Goal: Find specific page/section: Find specific page/section

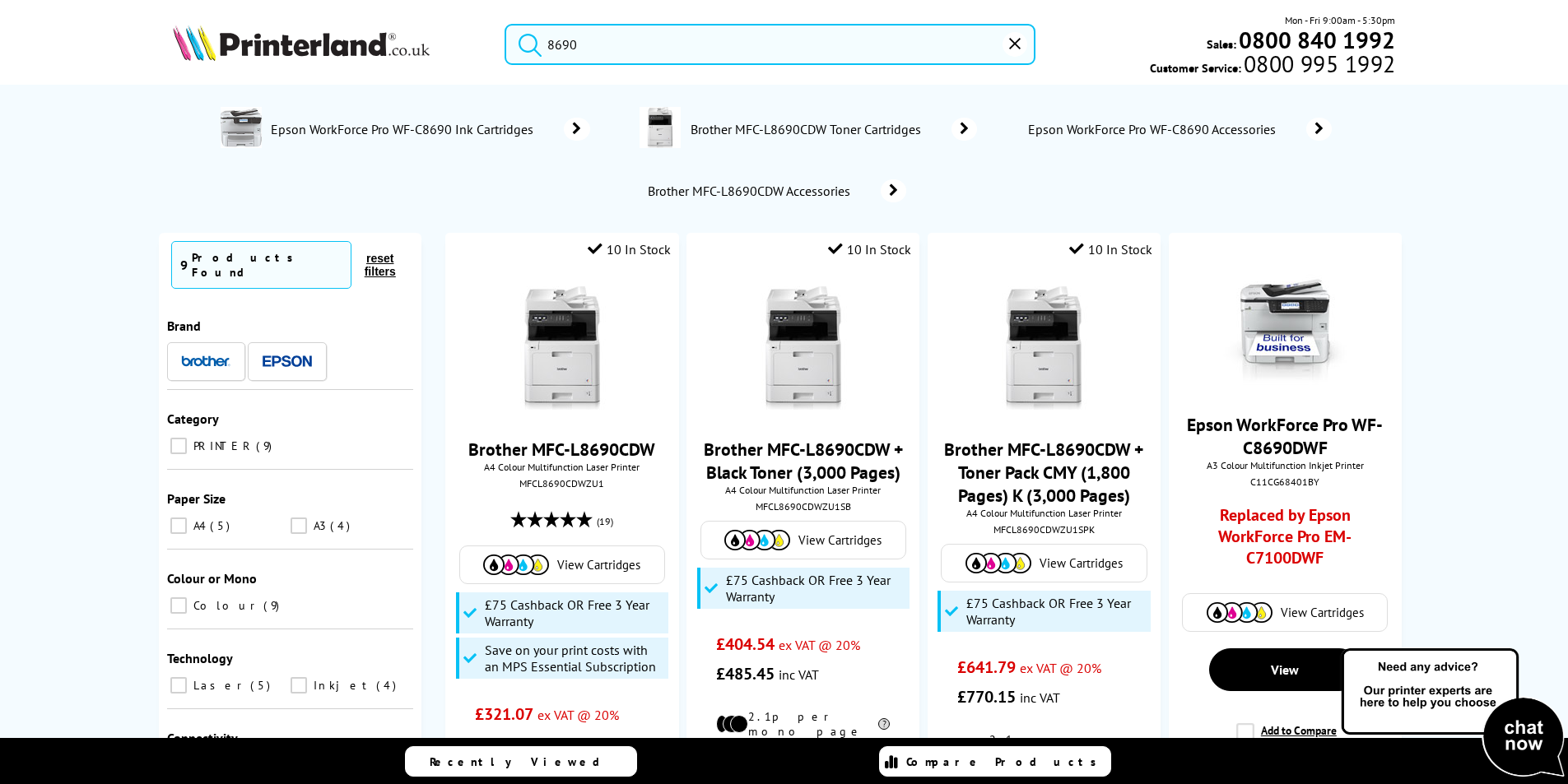
click at [584, 47] on input "8690" at bounding box center [770, 45] width 531 height 42
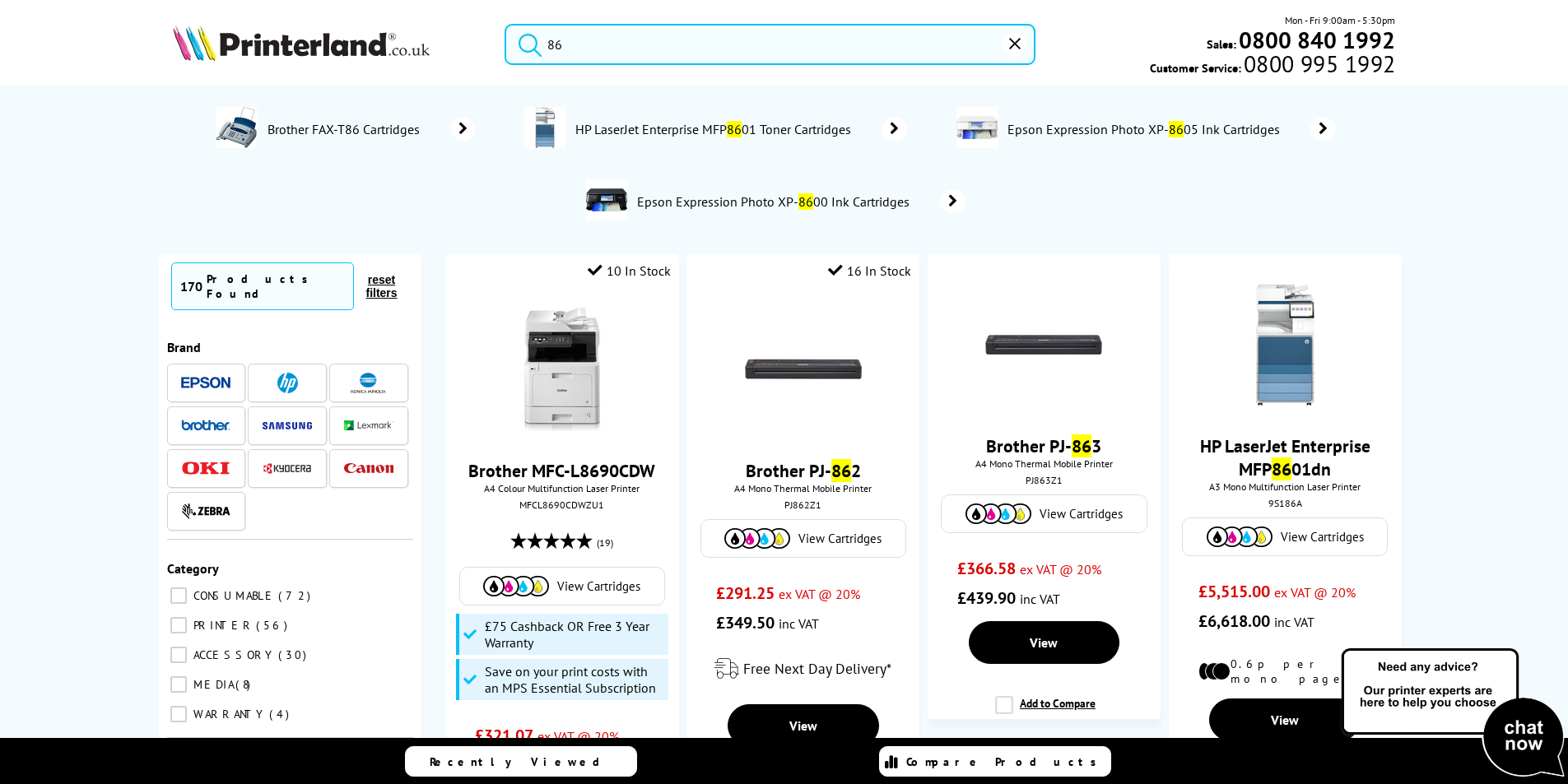
type input "8"
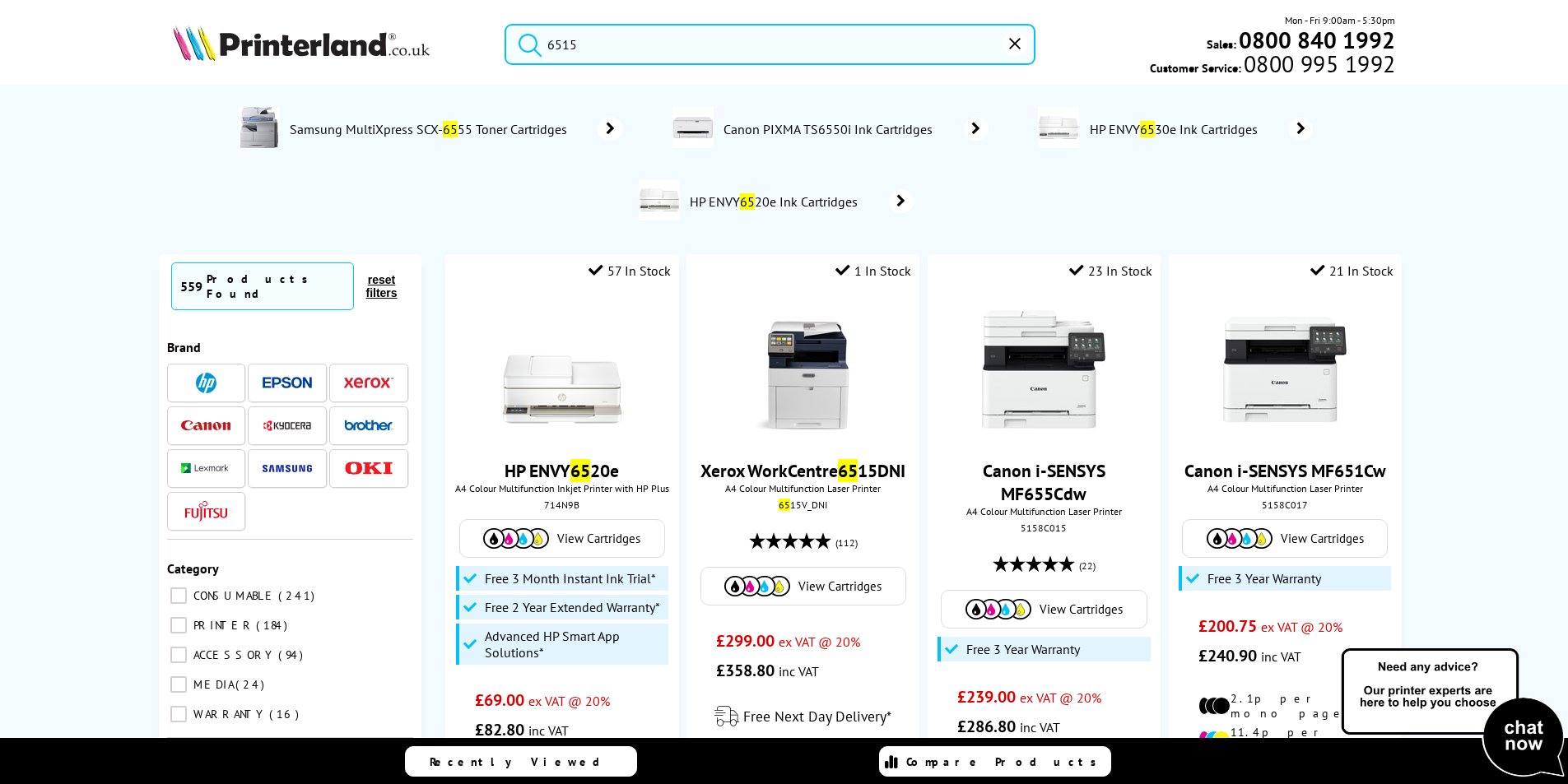
type input "6515"
click at [505, 24] on button "submit" at bounding box center [526, 42] width 42 height 37
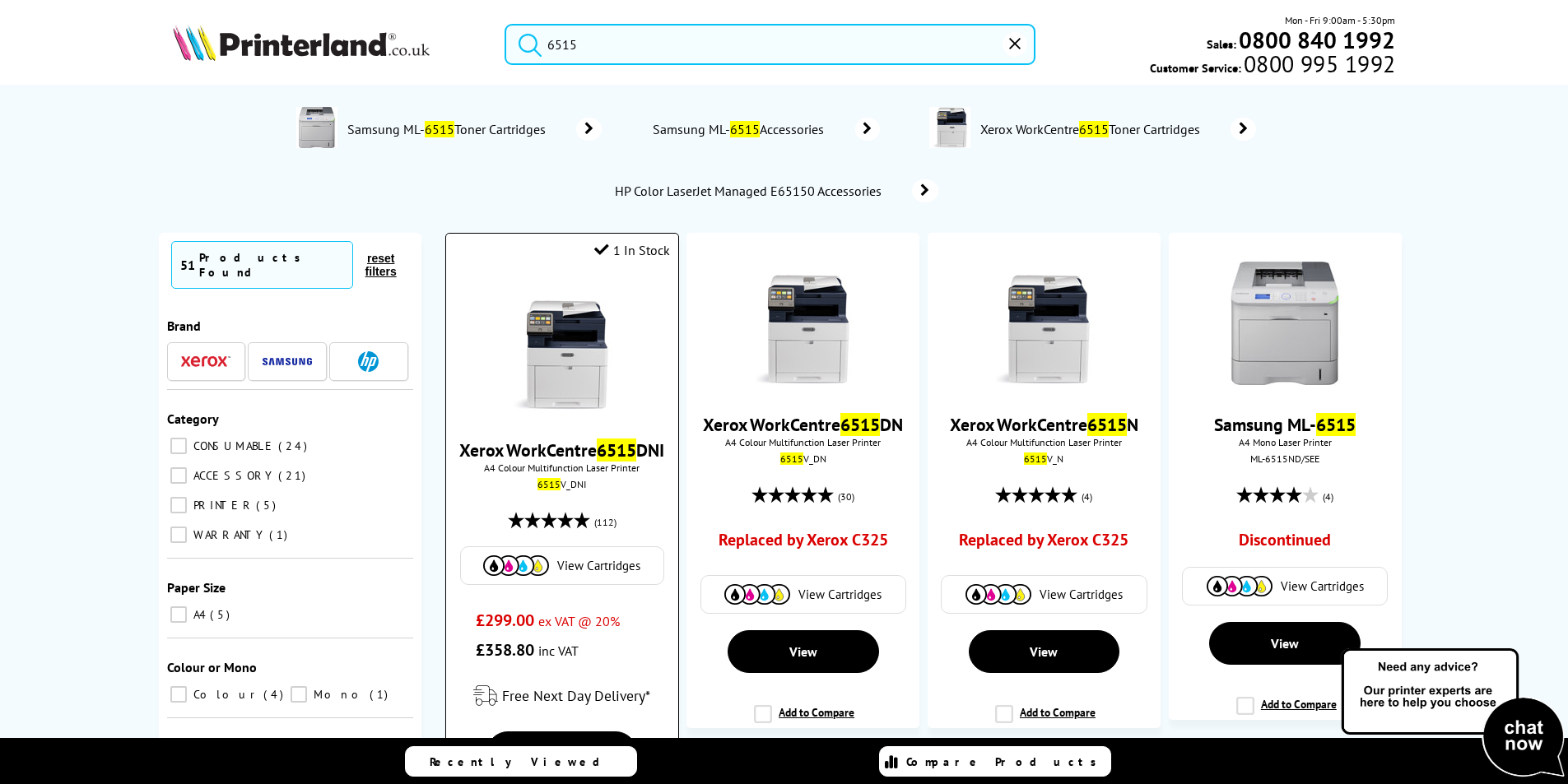
click at [585, 456] on link "Xerox WorkCentre 6515 DNI" at bounding box center [561, 450] width 205 height 23
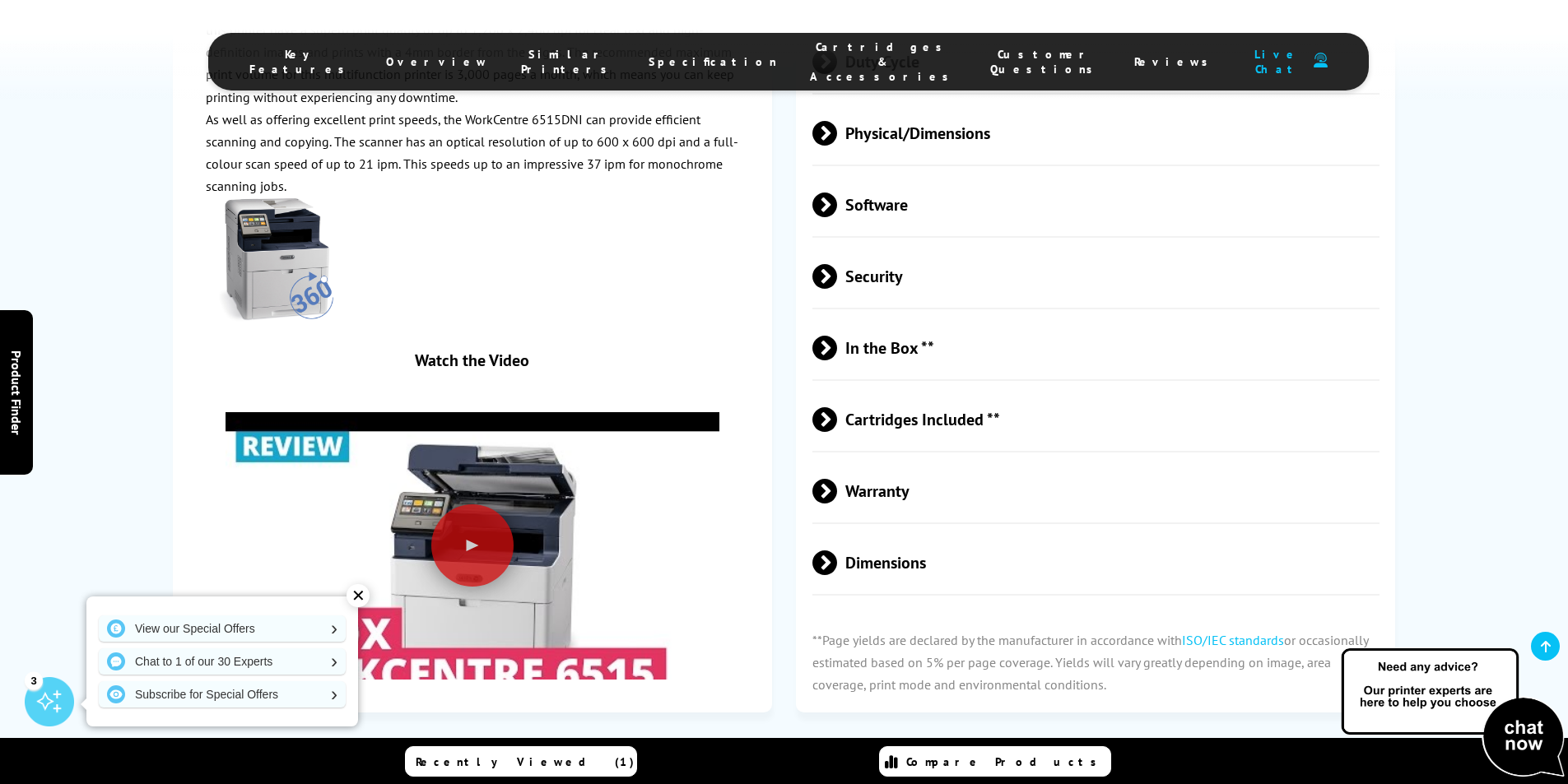
scroll to position [3293, 0]
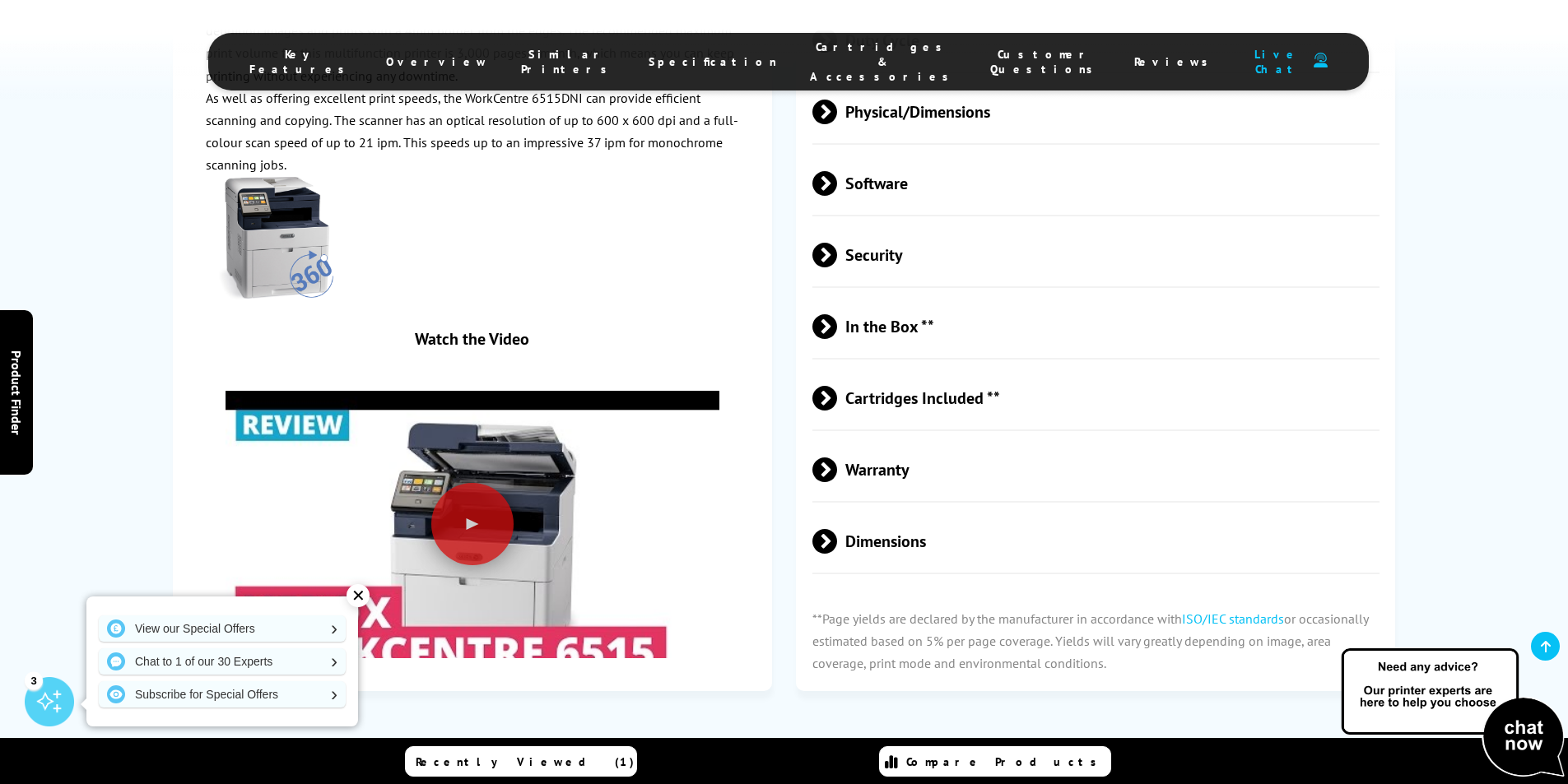
click at [810, 55] on span "Cartridges & Accessories" at bounding box center [883, 61] width 148 height 45
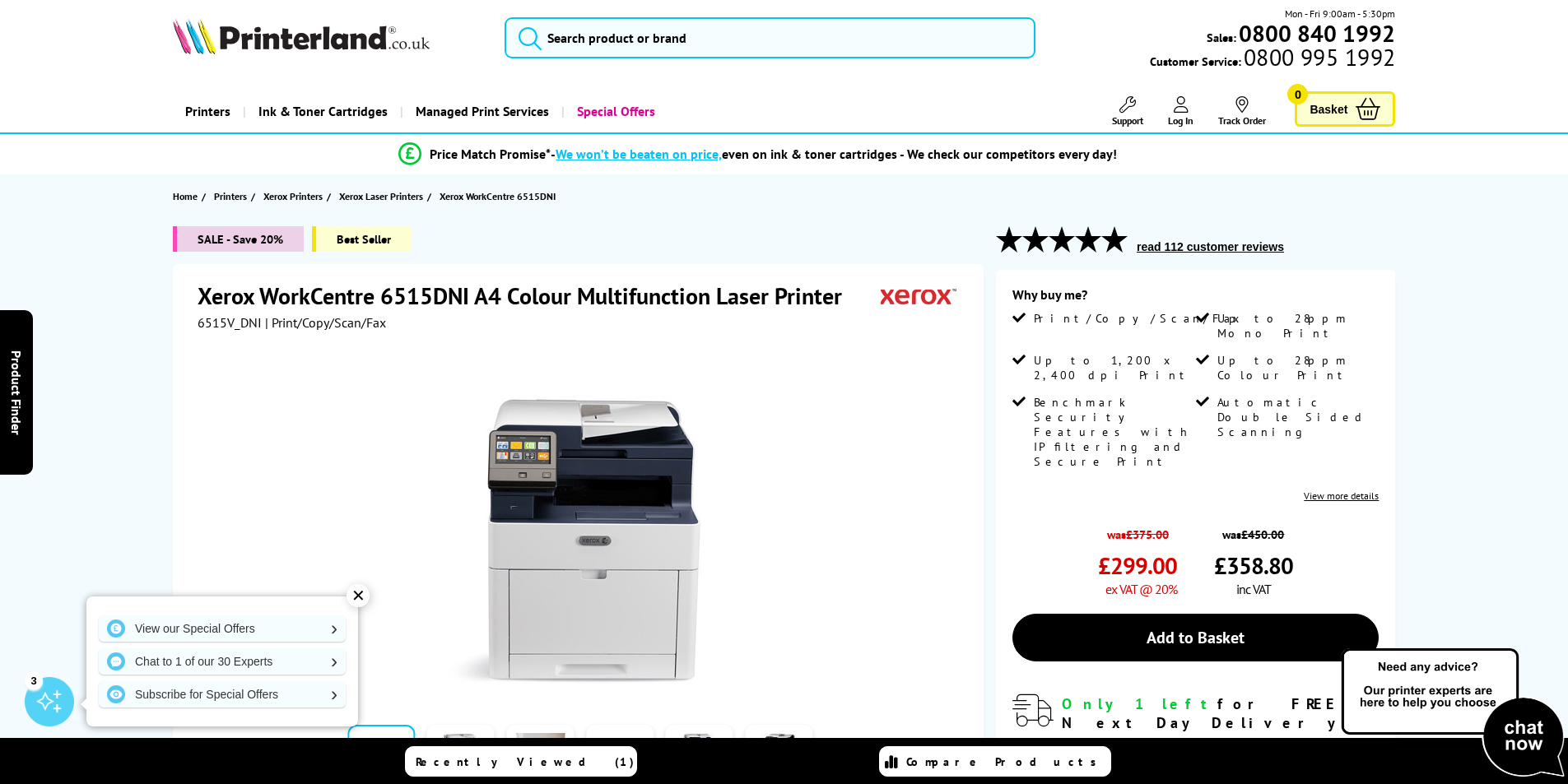
scroll to position [0, 0]
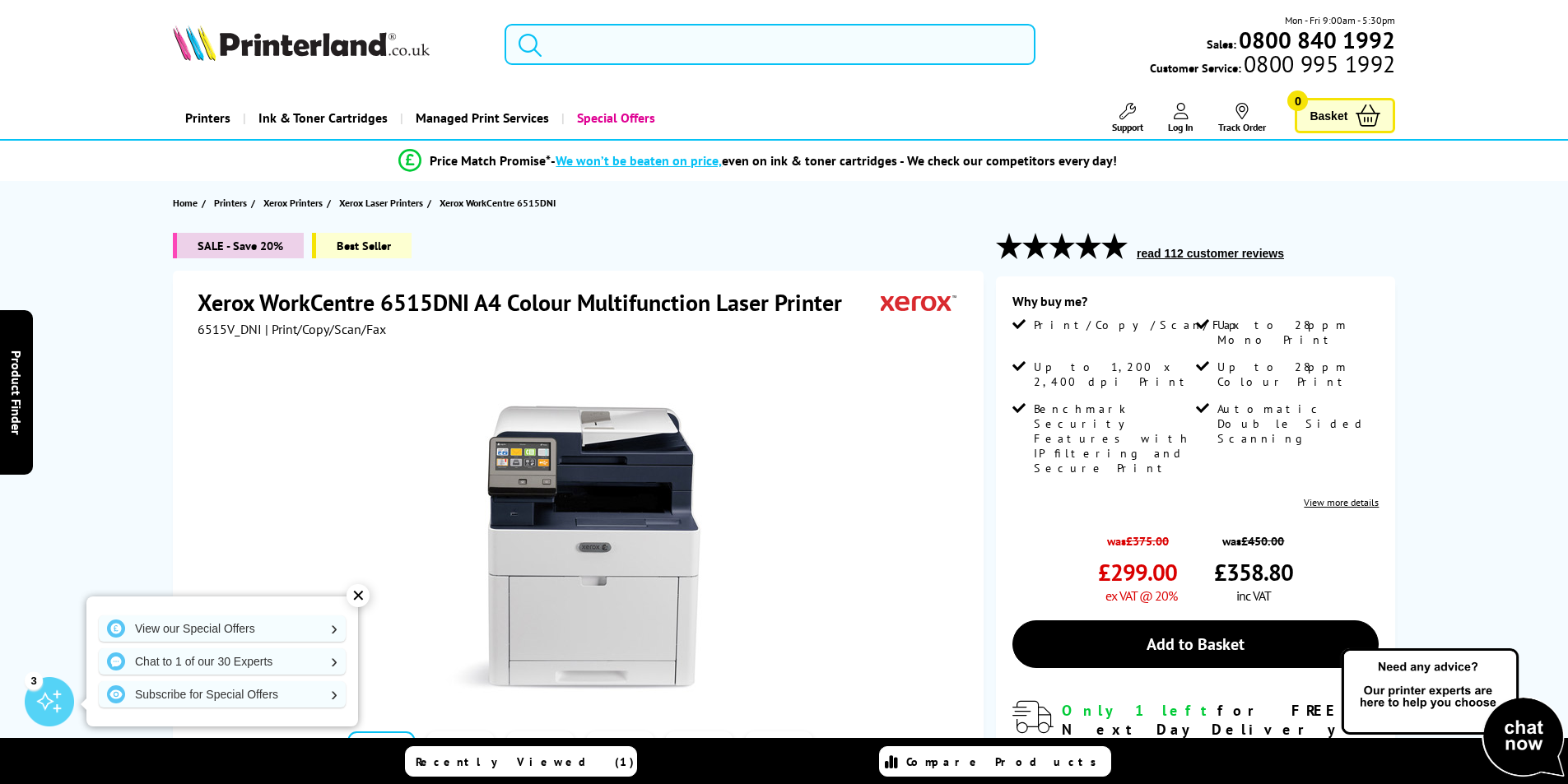
click at [615, 47] on input "search" at bounding box center [770, 45] width 531 height 42
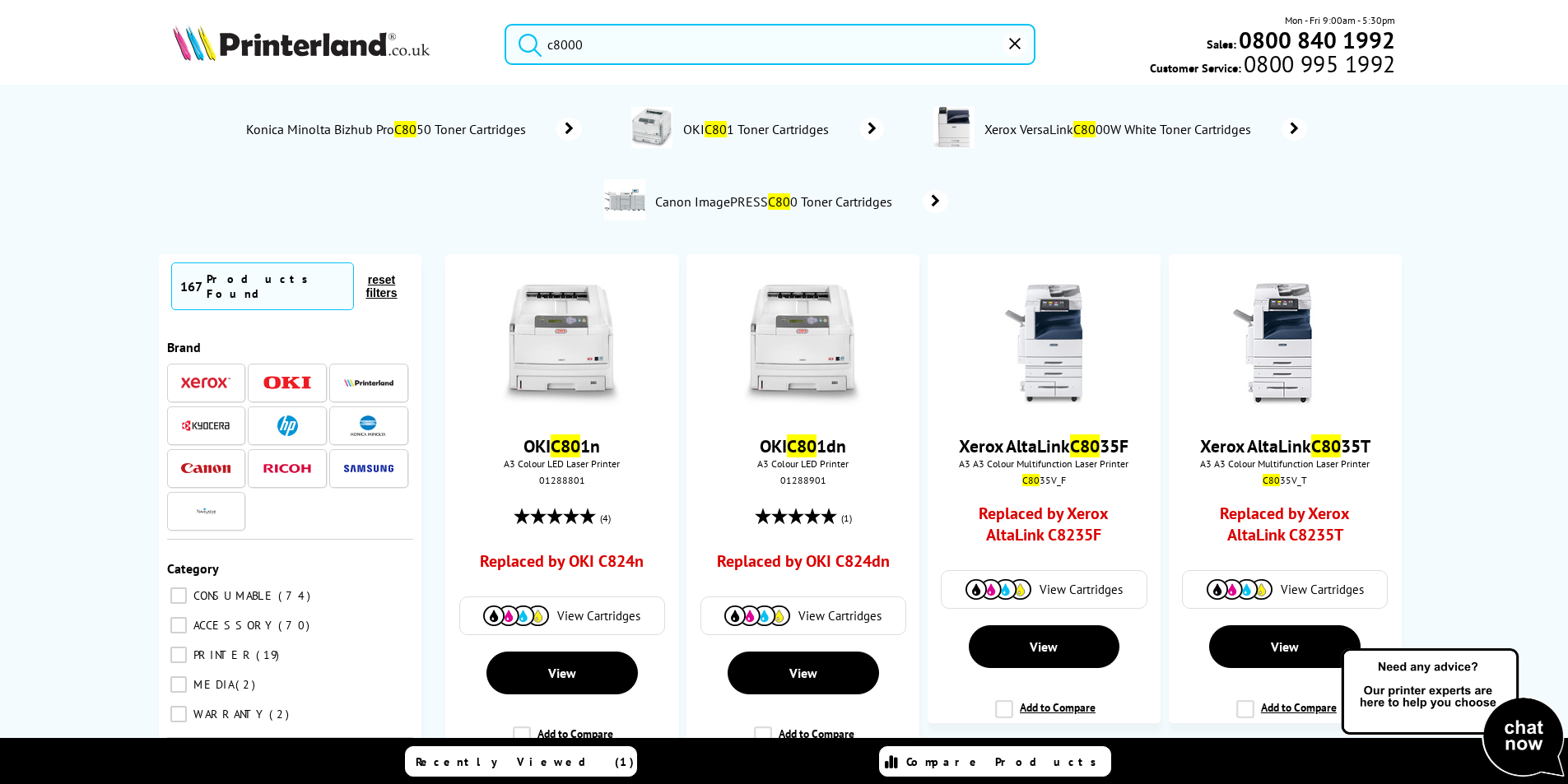
type input "c8000"
click at [505, 24] on button "submit" at bounding box center [526, 42] width 42 height 37
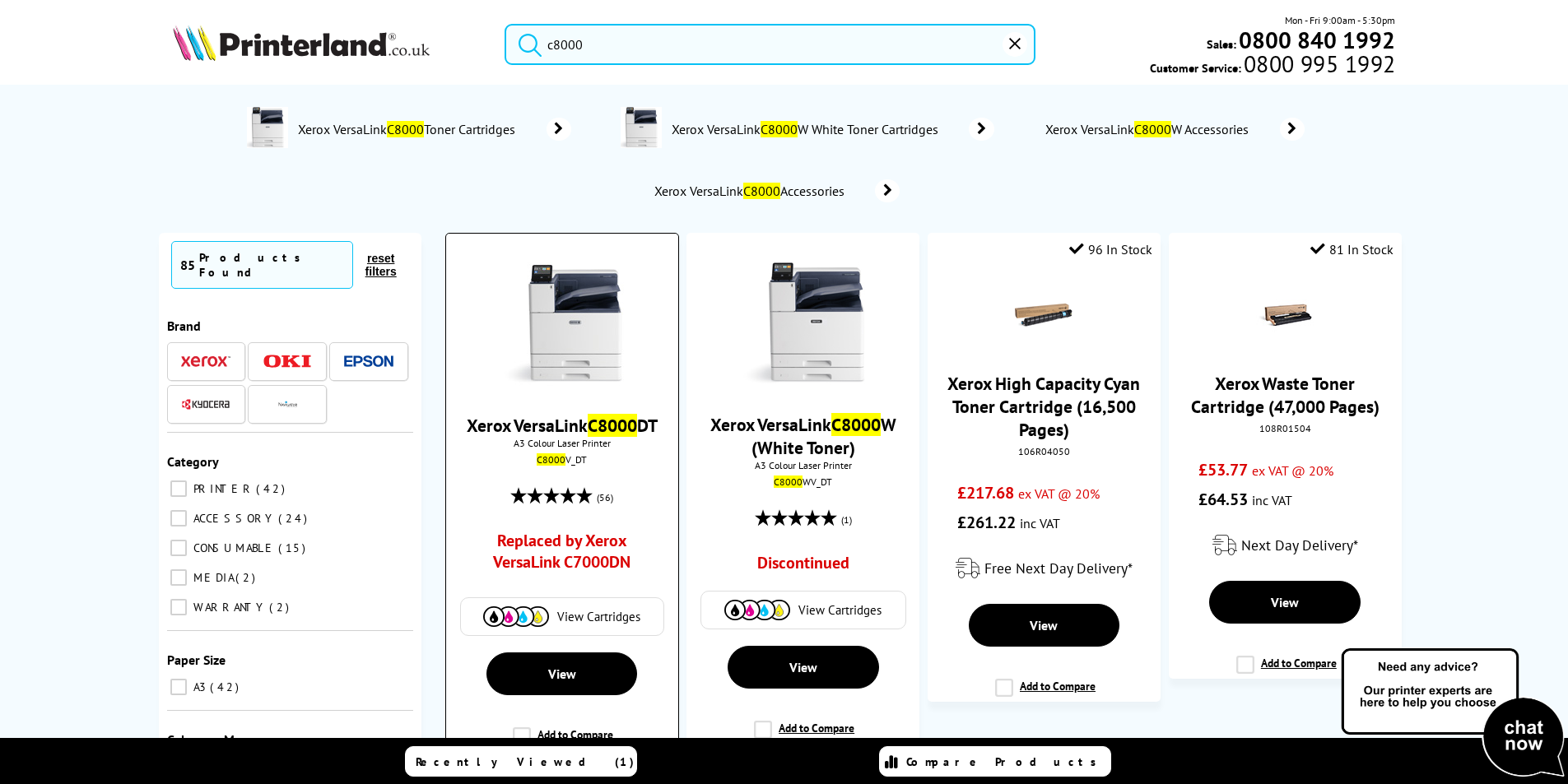
click at [568, 431] on link "Xerox VersaLink C8000 DT" at bounding box center [562, 425] width 191 height 23
